Goal: Check status: Check status

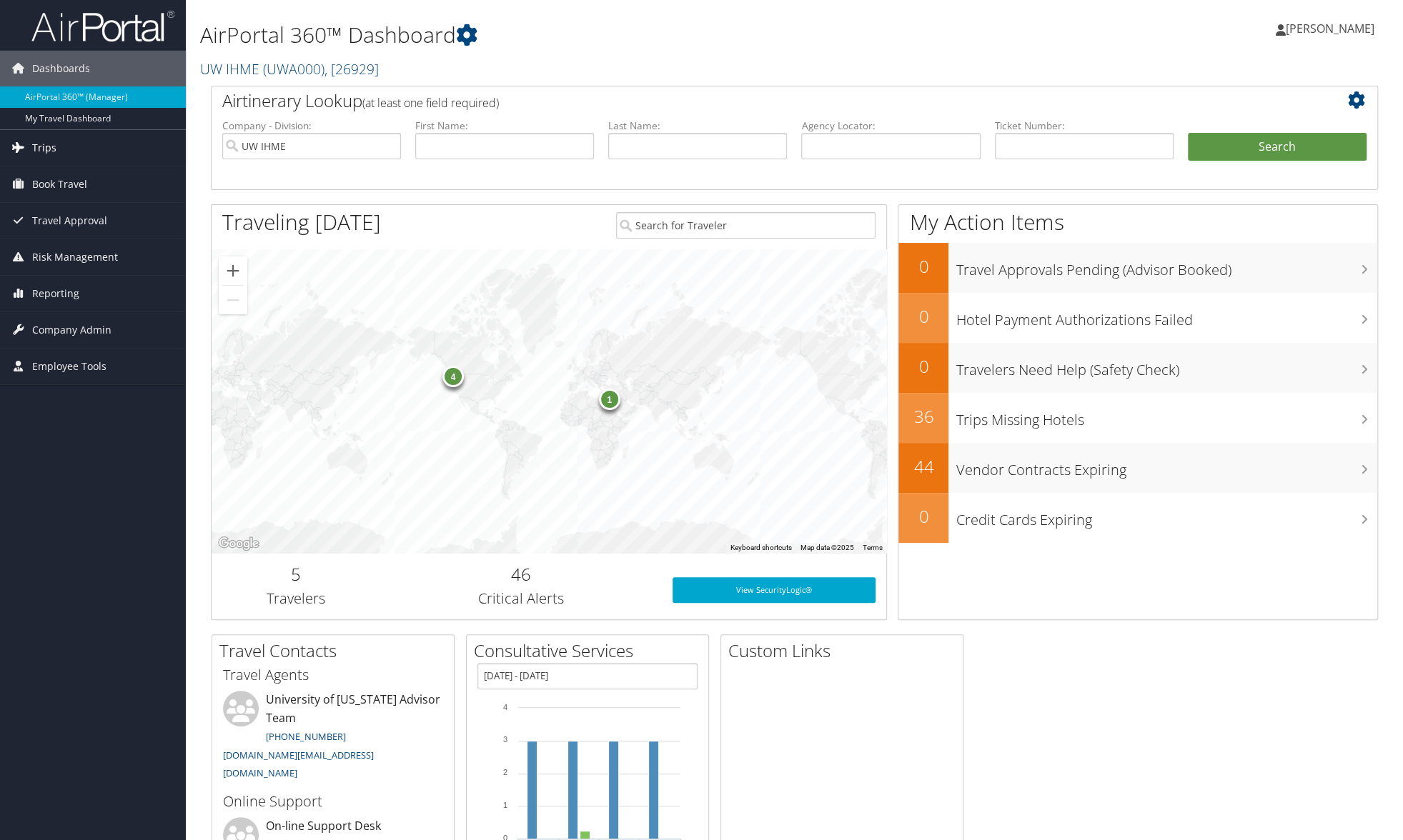
click at [39, 147] on span "Trips" at bounding box center [45, 148] width 24 height 35
click at [39, 219] on link "Past Trips" at bounding box center [93, 218] width 186 height 21
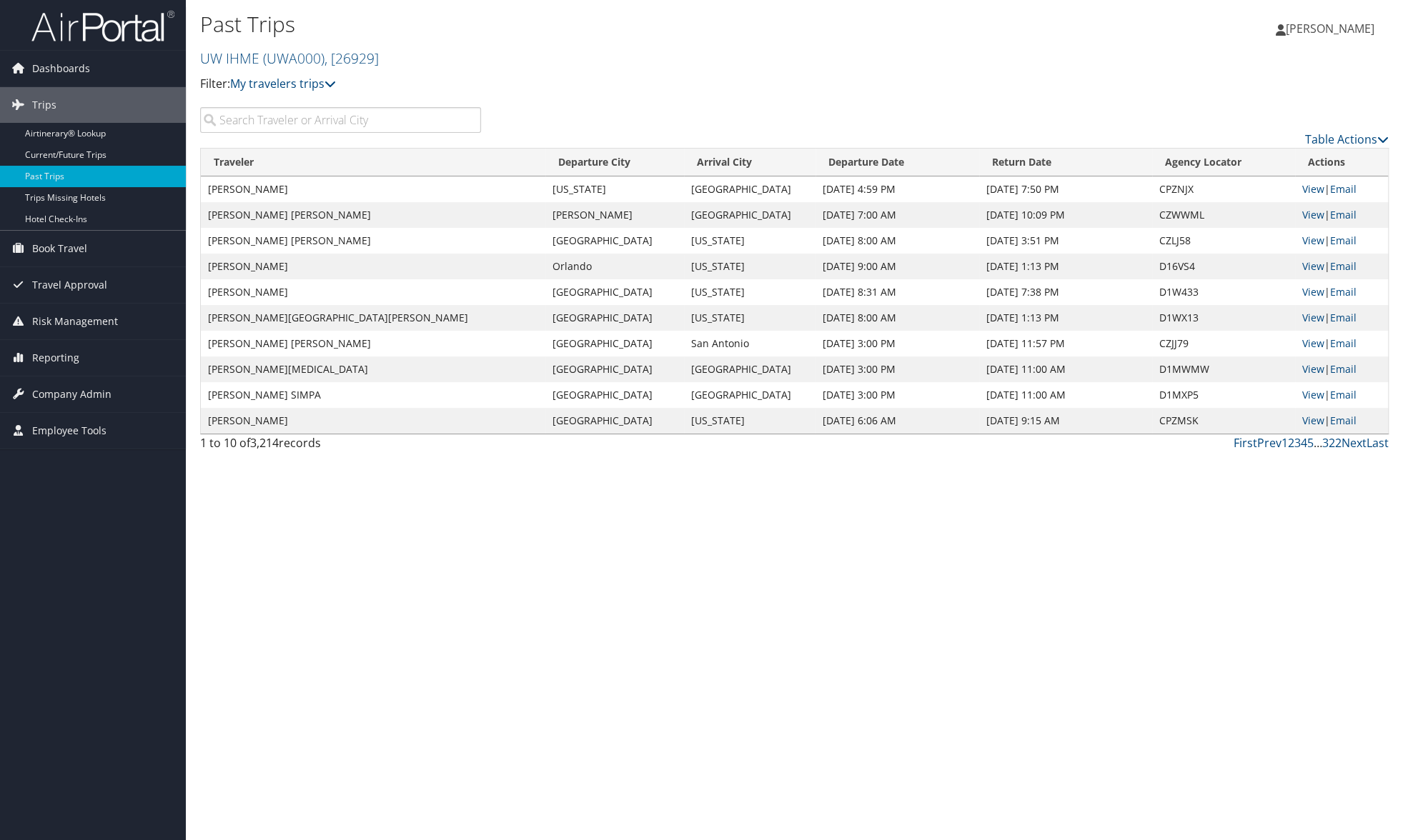
click at [424, 118] on input "search" at bounding box center [340, 120] width 281 height 26
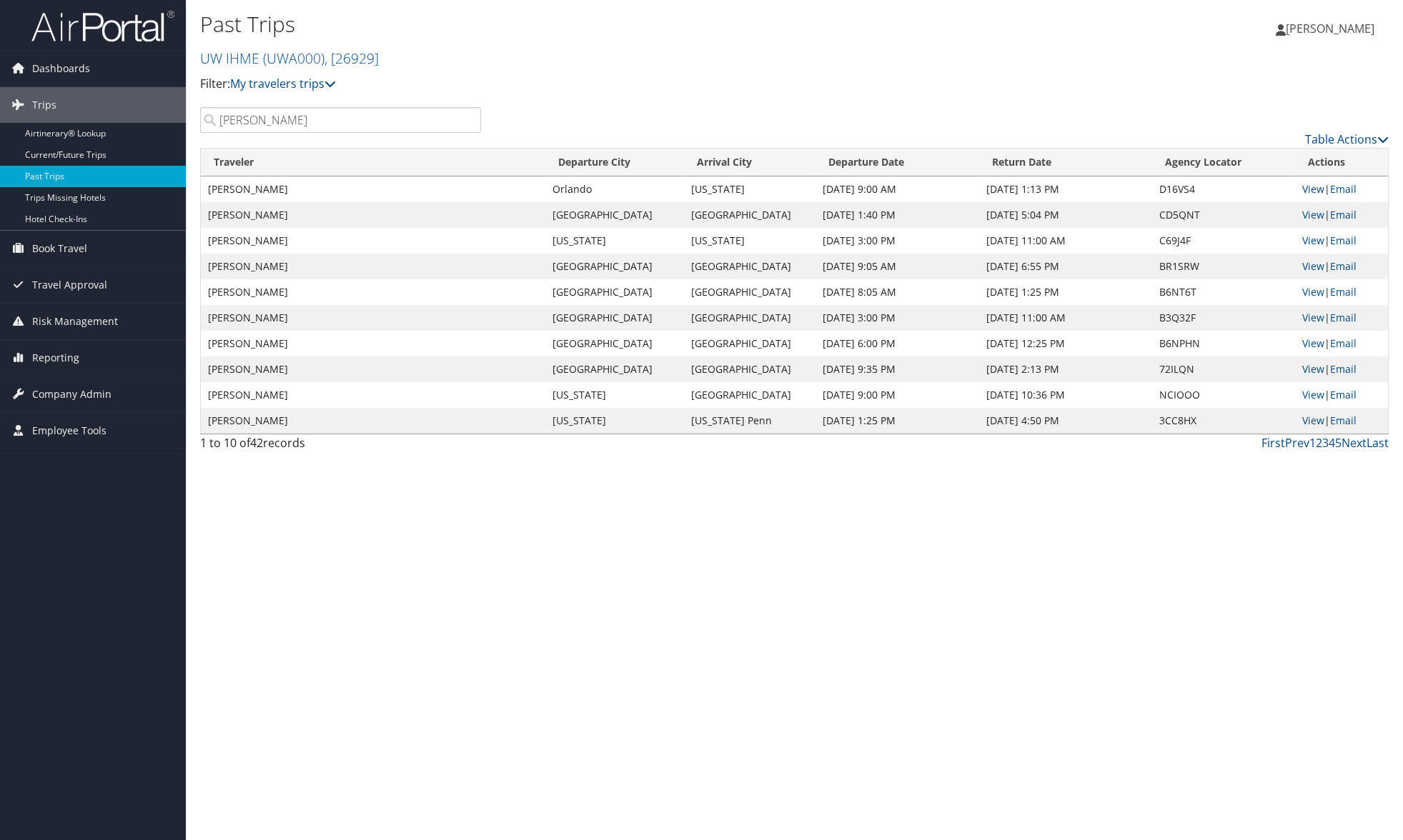
type input "shayla"
click at [1315, 193] on link "View" at bounding box center [1314, 189] width 22 height 14
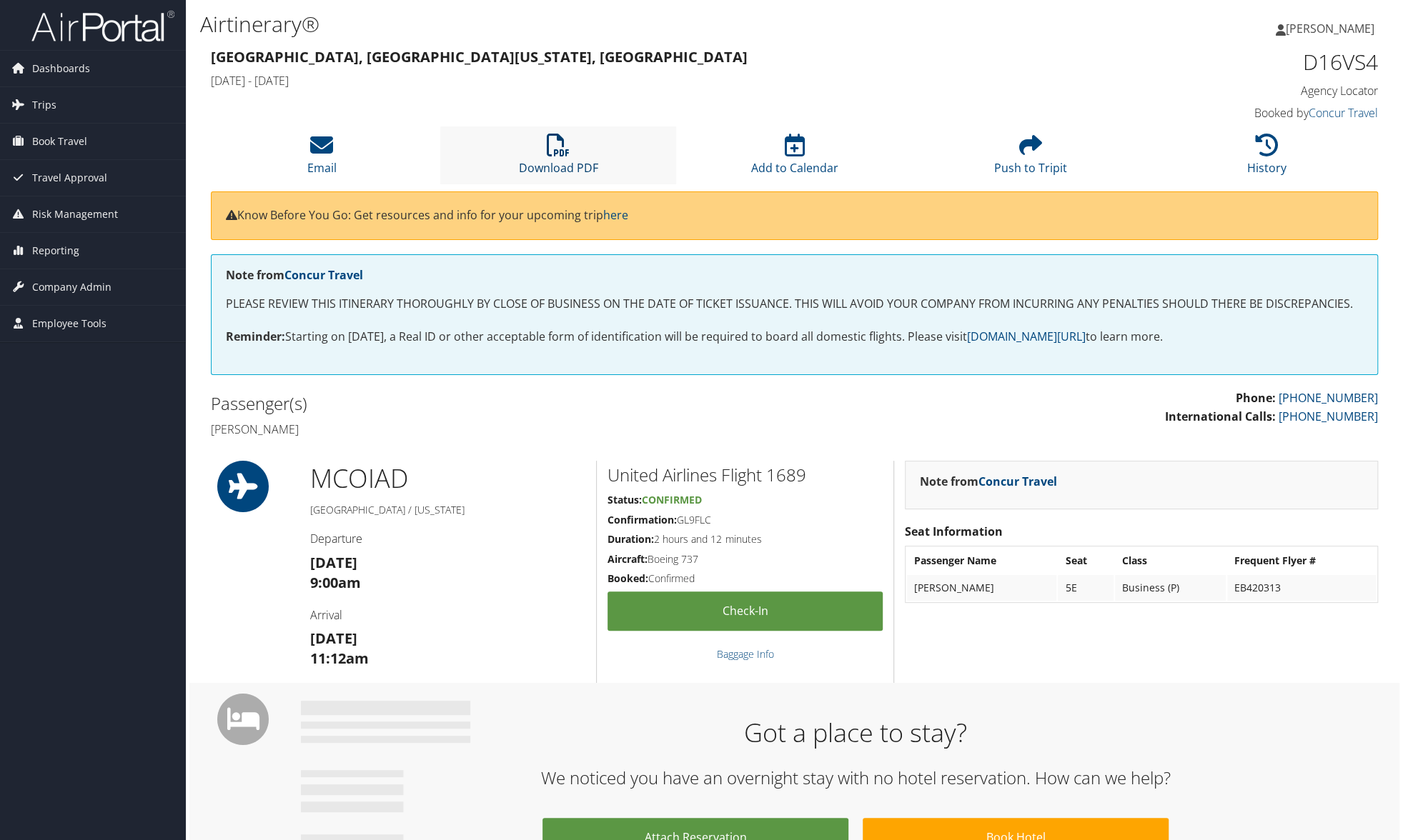
click at [555, 156] on icon at bounding box center [558, 145] width 23 height 23
